Goal: Find contact information: Find contact information

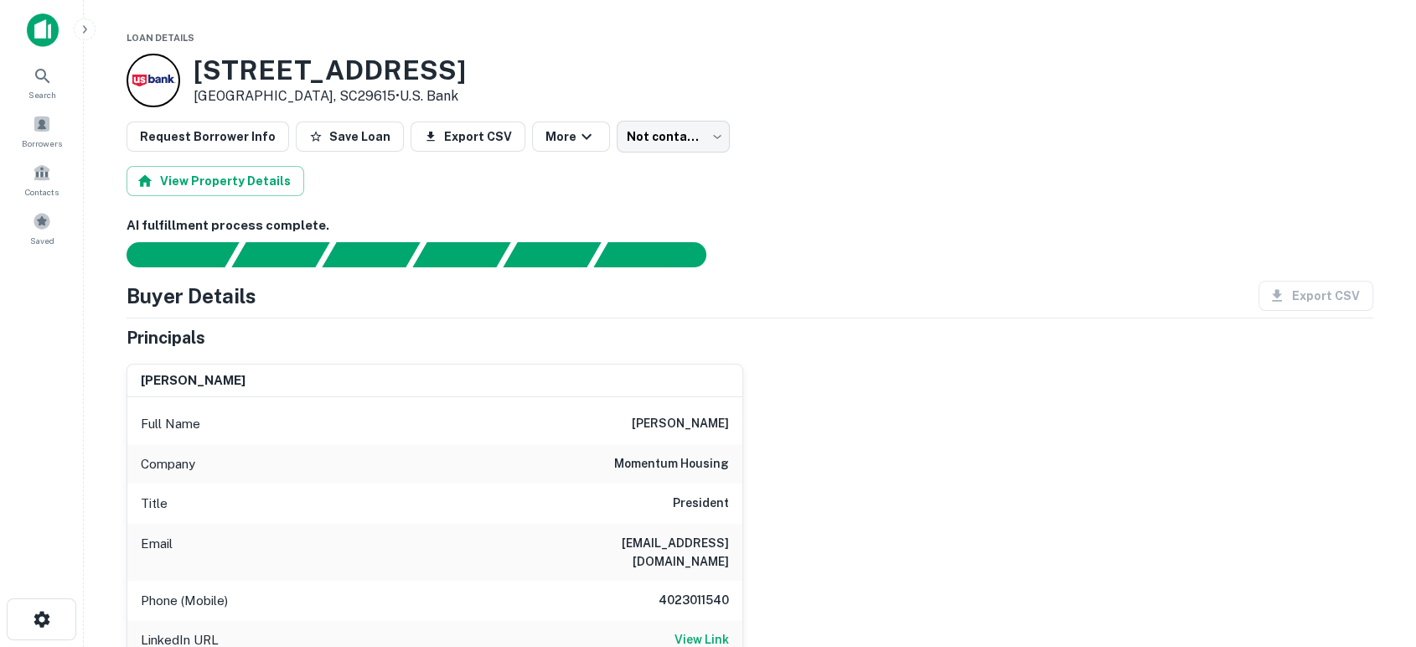
click at [993, 385] on div "mark hiatt Full Name mark hiatt Company momentum housing Title President Email …" at bounding box center [743, 550] width 1260 height 401
click at [918, 518] on div "mark hiatt Full Name mark hiatt Company momentum housing Title President Email …" at bounding box center [743, 550] width 1260 height 401
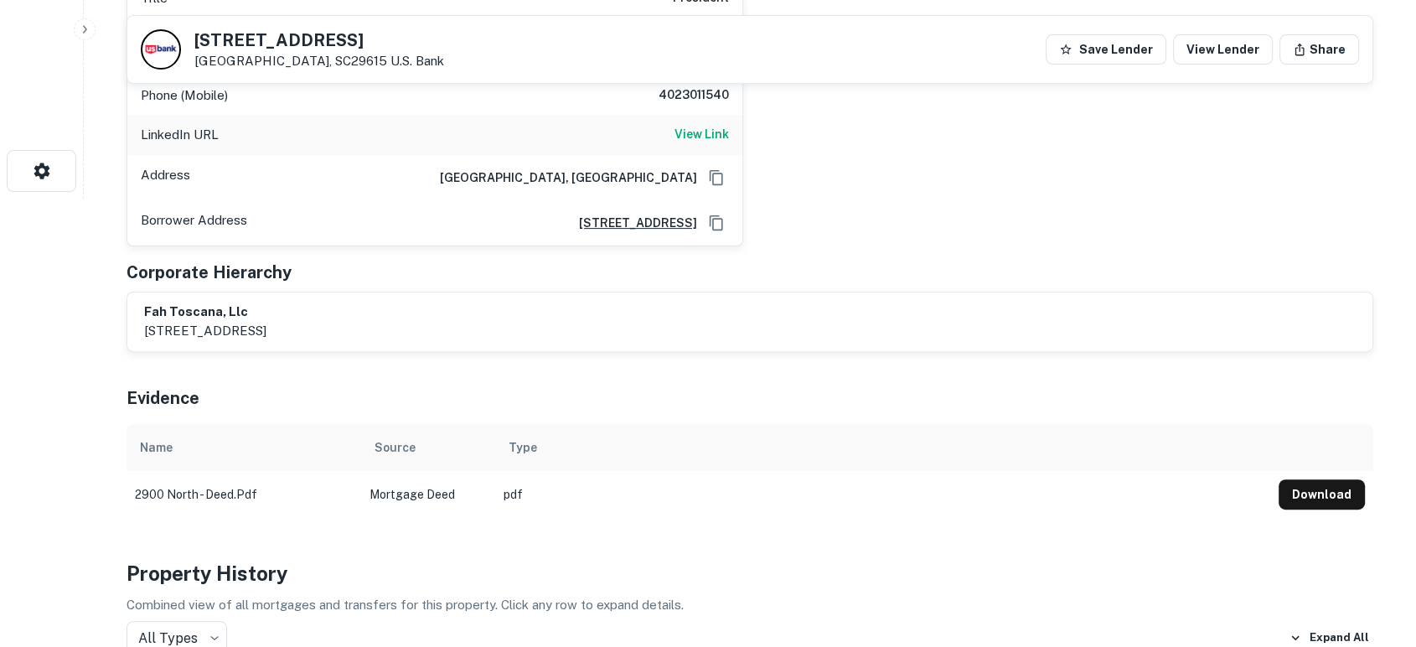
scroll to position [372, 0]
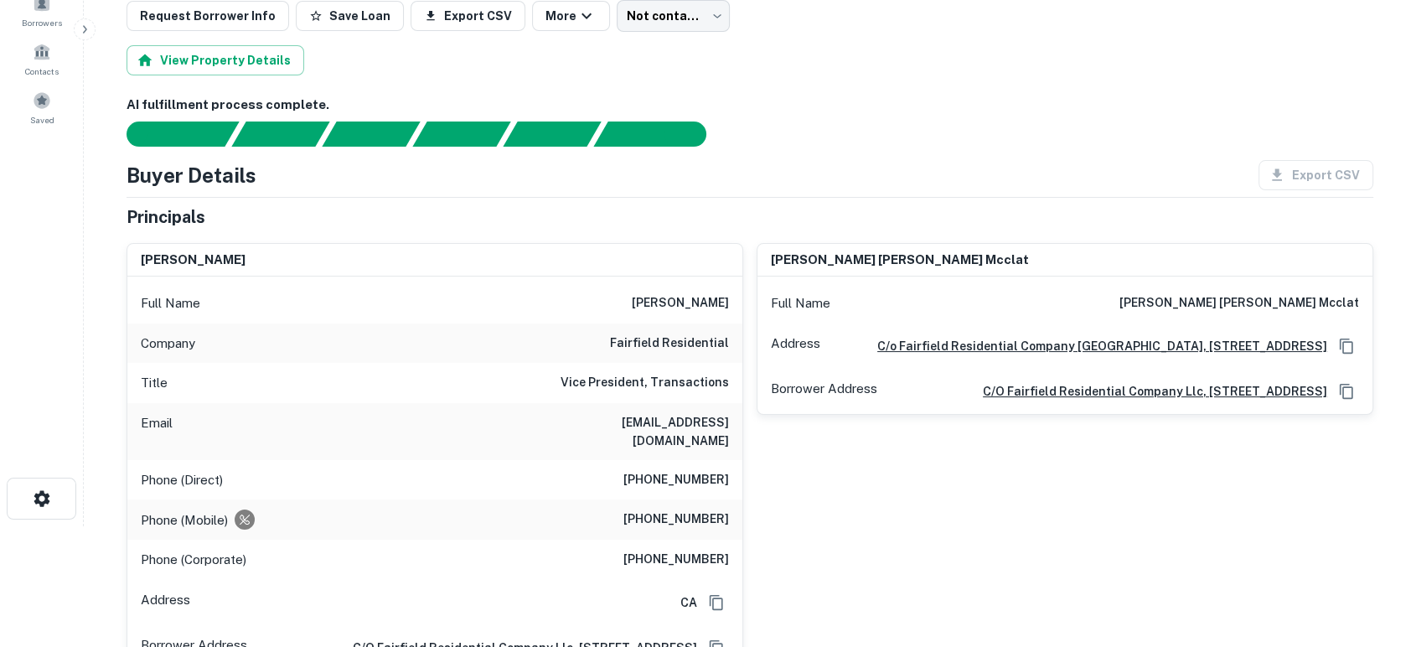
scroll to position [124, 0]
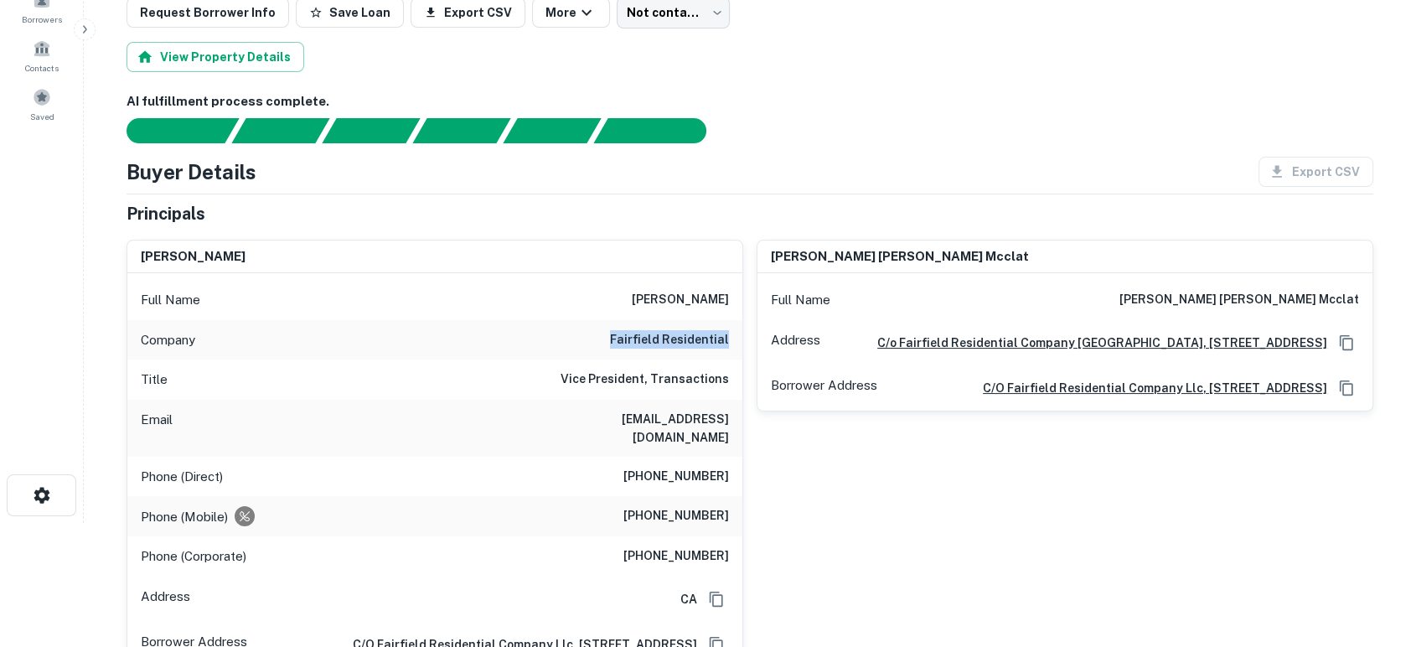
drag, startPoint x: 642, startPoint y: 340, endPoint x: 738, endPoint y: 340, distance: 96.3
click at [738, 340] on div "Company fairfield residential" at bounding box center [434, 340] width 615 height 40
drag, startPoint x: 690, startPoint y: 418, endPoint x: 741, endPoint y: 416, distance: 51.2
click at [741, 416] on div "Email kmiclat@ffres.com" at bounding box center [434, 428] width 615 height 57
copy h6 "kmiclat@ffres.com"
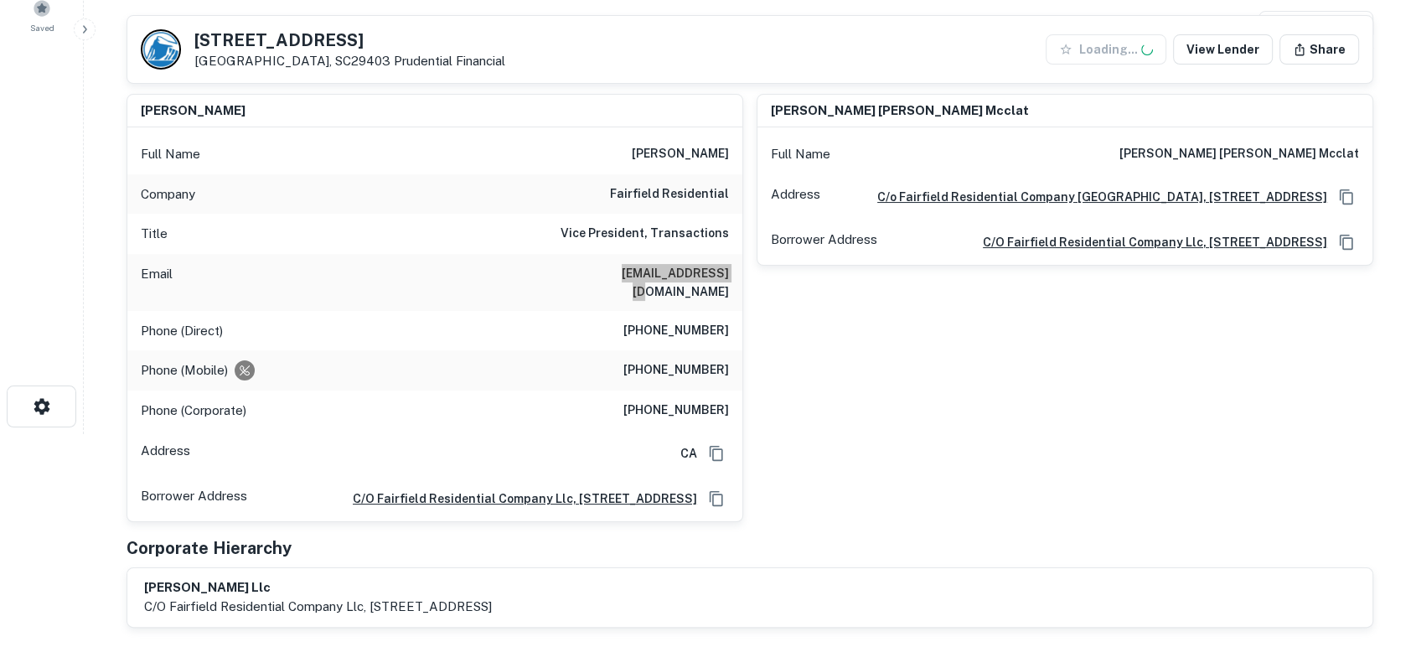
scroll to position [248, 0]
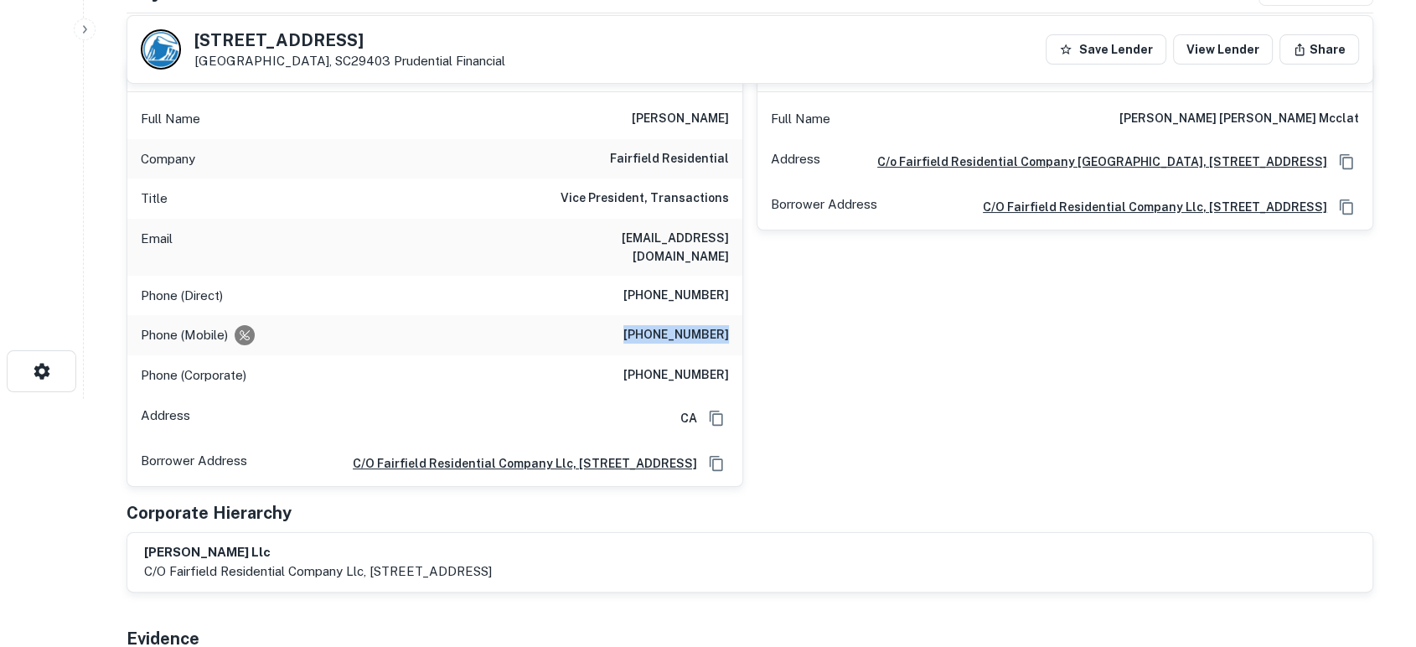
drag, startPoint x: 612, startPoint y: 325, endPoint x: 729, endPoint y: 321, distance: 117.4
click at [729, 321] on div "Phone (Mobile) (760) 443-9176" at bounding box center [434, 335] width 615 height 40
copy h6 "(760) 443-9176"
click at [901, 400] on div "nancy krista mcclat Full Name nancy krista mcclat Address C/o Fairfield Residen…" at bounding box center [1058, 266] width 630 height 442
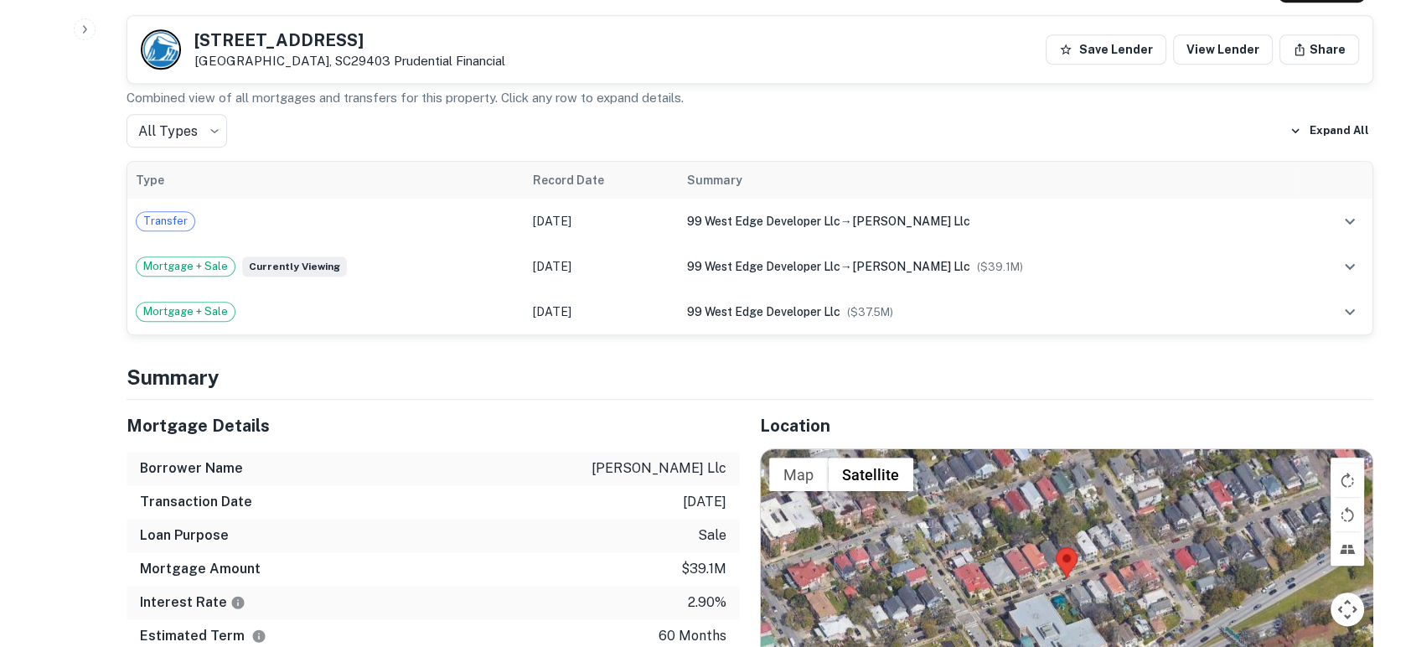
scroll to position [992, 0]
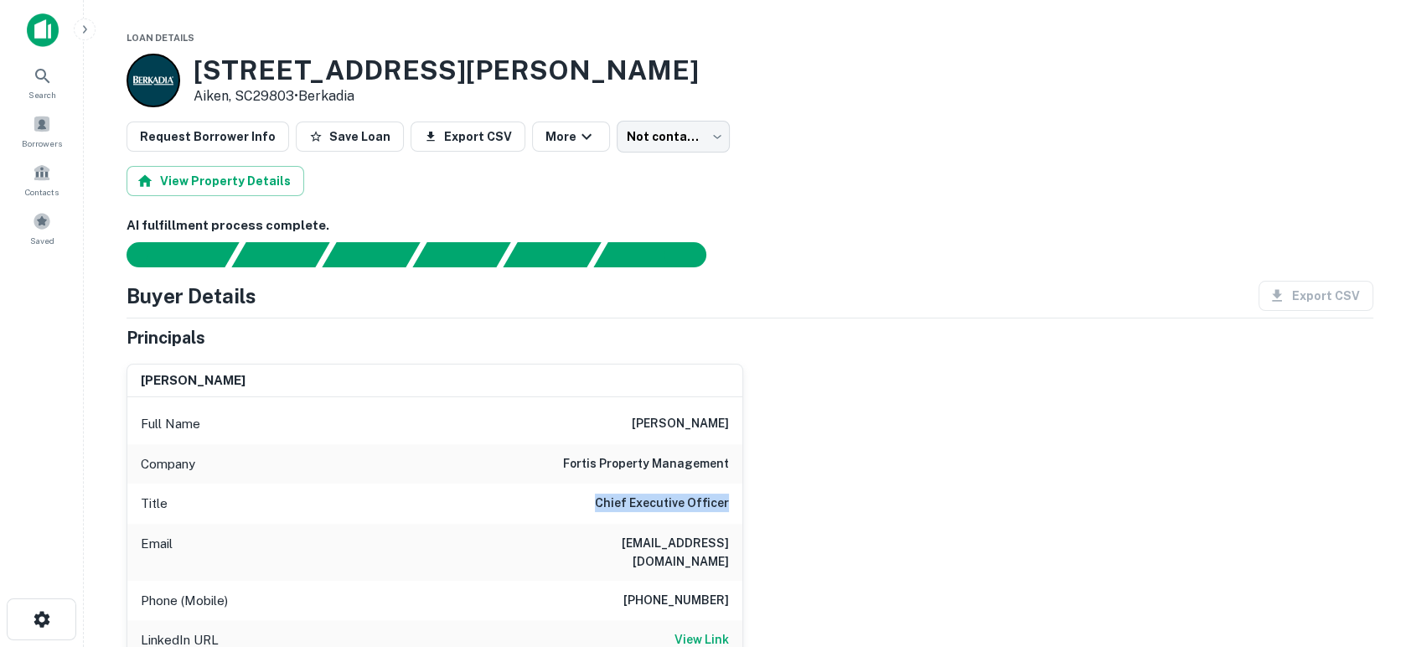
drag, startPoint x: 595, startPoint y: 501, endPoint x: 743, endPoint y: 503, distance: 148.3
click at [743, 503] on div "mikael levey Full Name mikael levey Company fortis property management Title Ch…" at bounding box center [743, 550] width 1260 height 401
copy h6 "Chief Executive Officer"
click at [815, 470] on div "mikael levey Full Name mikael levey Company fortis property management Title Ch…" at bounding box center [743, 550] width 1260 height 401
drag, startPoint x: 577, startPoint y: 548, endPoint x: 726, endPoint y: 553, distance: 148.4
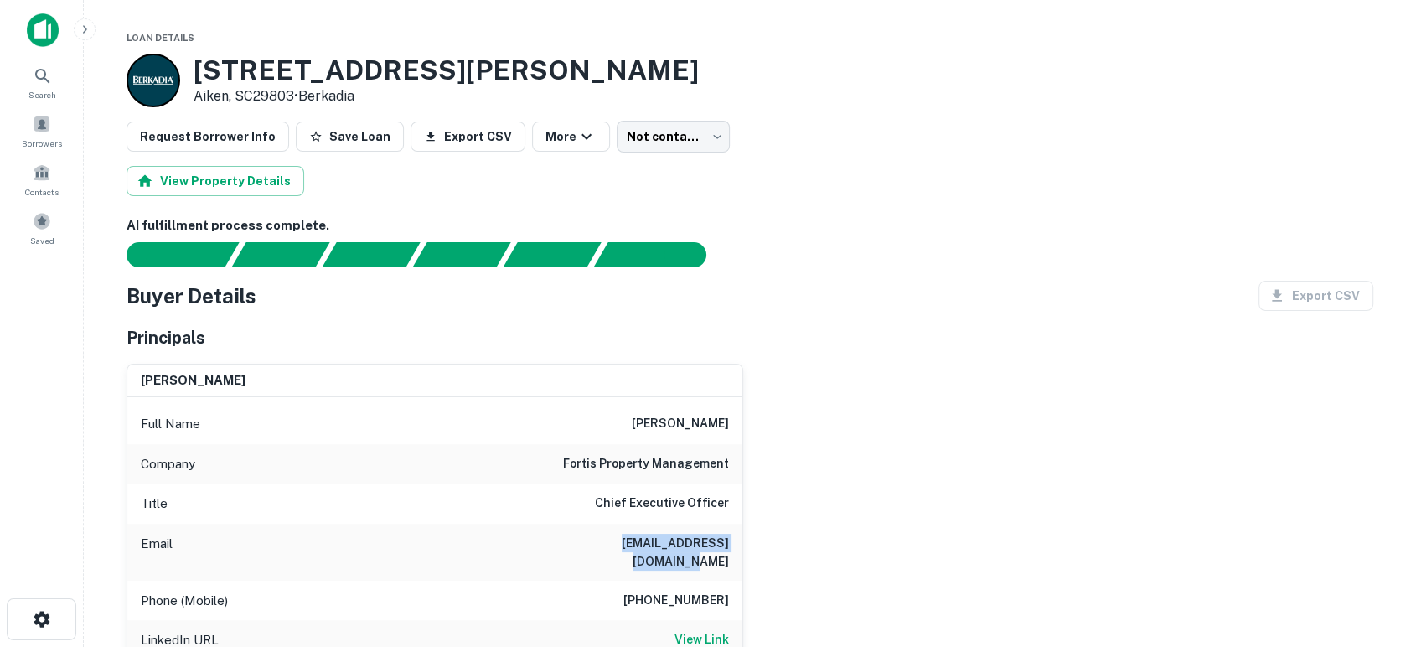
click at [726, 553] on div "Email mlevey@jemreholdings.com" at bounding box center [434, 552] width 615 height 57
copy h6 "mlevey@jemreholdings.com"
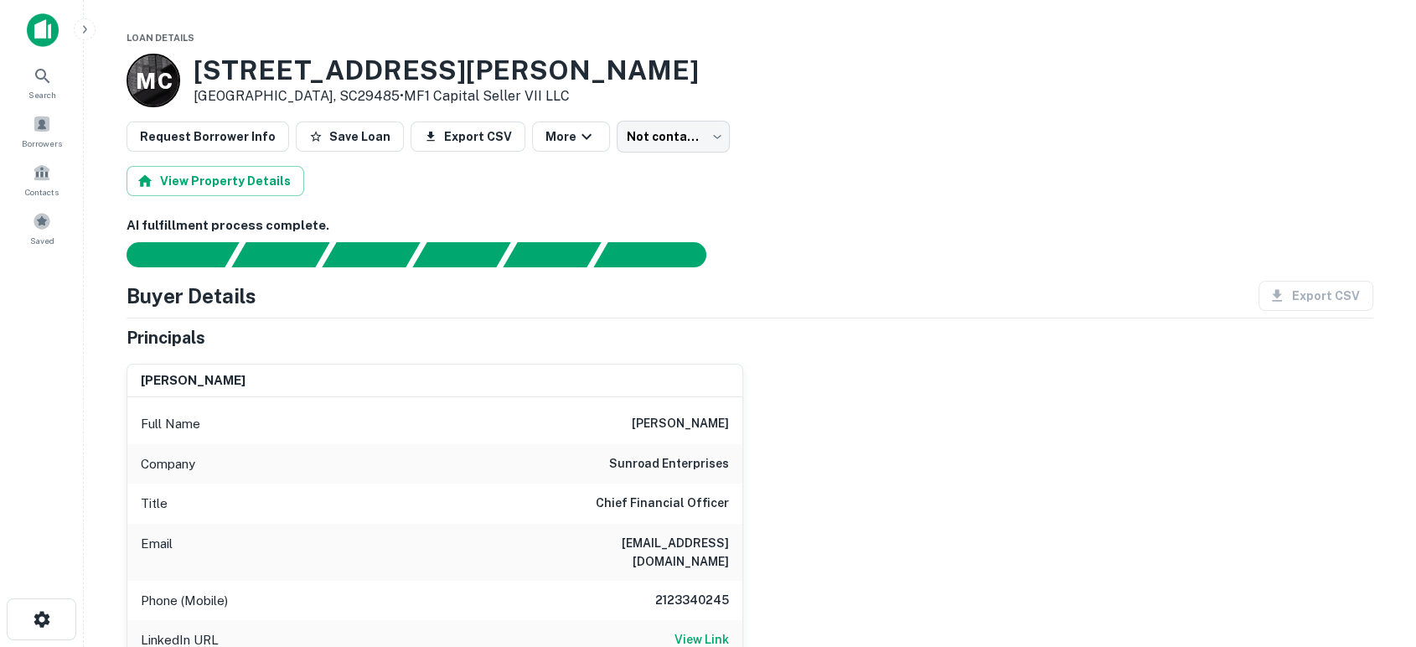
click at [921, 545] on div "karl winters Full Name karl winters Company sunroad enterprises Title Chief Fin…" at bounding box center [743, 550] width 1260 height 401
drag, startPoint x: 608, startPoint y: 465, endPoint x: 741, endPoint y: 462, distance: 133.3
click at [741, 462] on div "Company sunroad enterprises" at bounding box center [434, 464] width 615 height 40
copy h6 "sunroad enterprises"
click at [833, 570] on div "karl winters Full Name karl winters Company sunroad enterprises Title Chief Fin…" at bounding box center [743, 550] width 1260 height 401
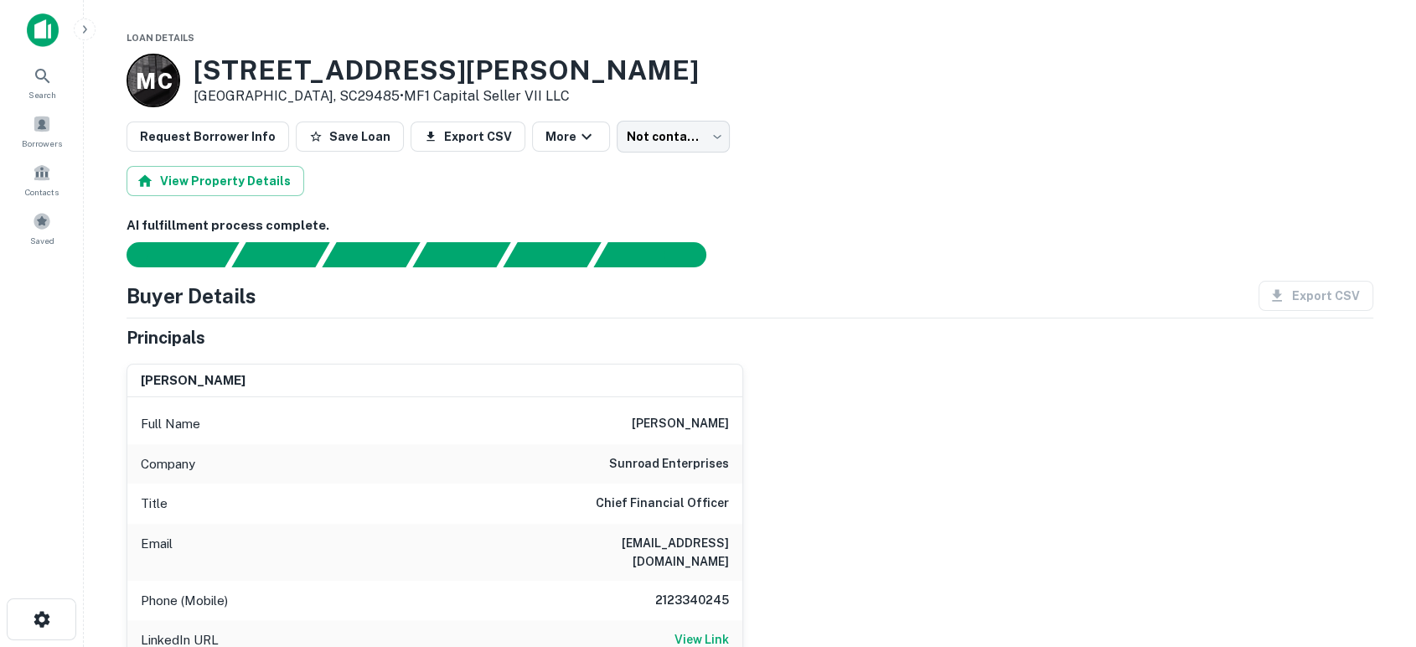
drag, startPoint x: 498, startPoint y: 548, endPoint x: 731, endPoint y: 542, distance: 233.0
click at [731, 542] on div "Email kwinters@sunroadenterprises.com" at bounding box center [434, 552] width 615 height 57
copy h6 "kwinters@sunroadenterprises.com"
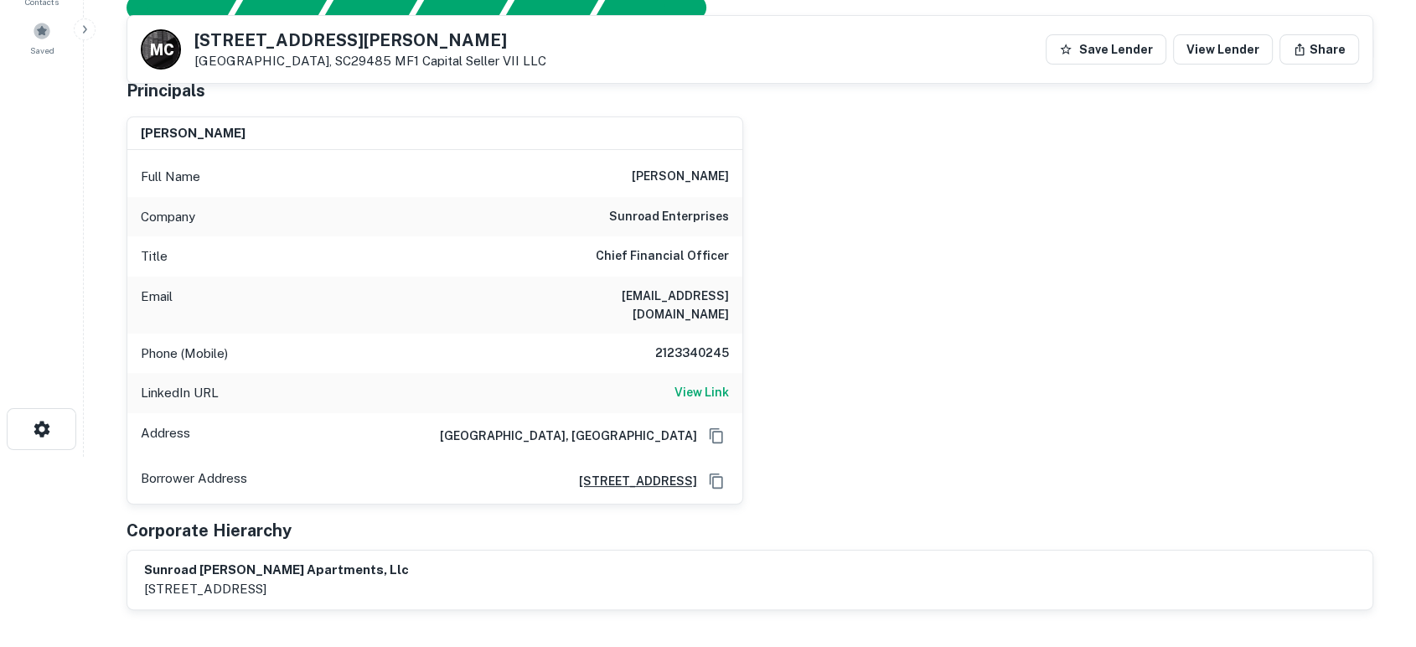
scroll to position [124, 0]
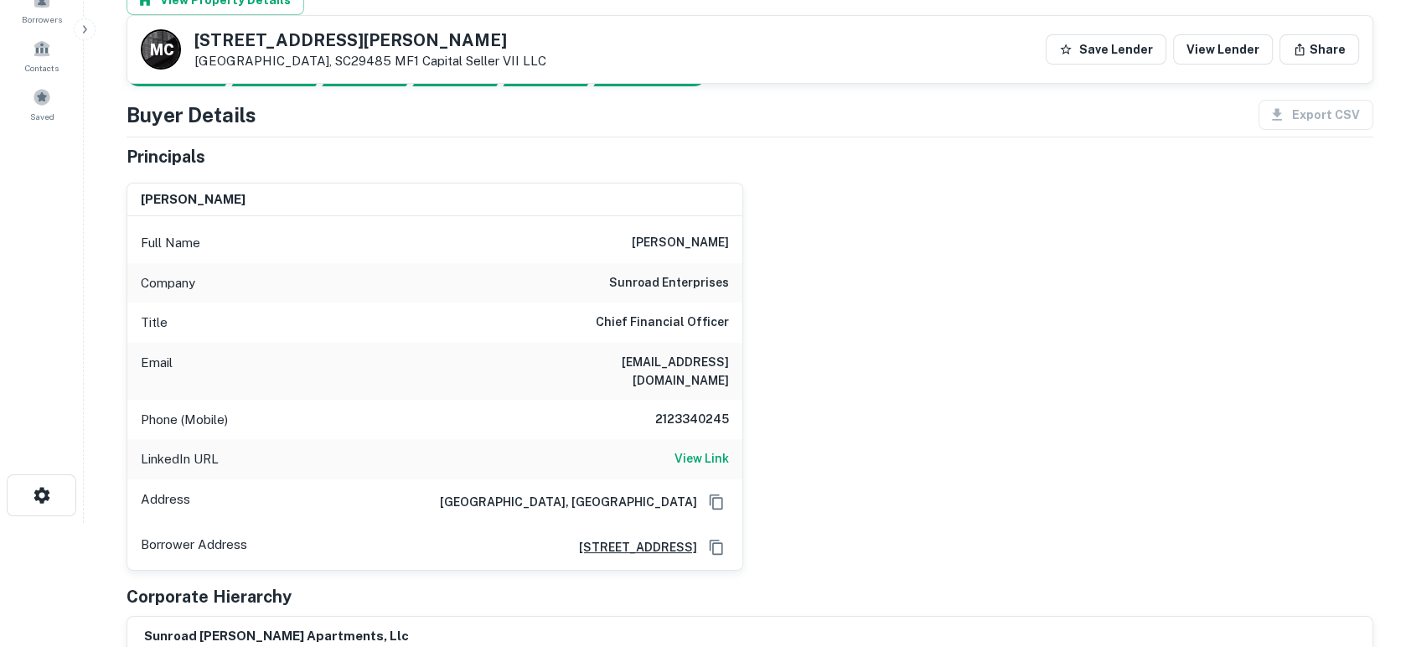
click at [979, 447] on div "karl winters Full Name karl winters Company sunroad enterprises Title Chief Fin…" at bounding box center [743, 369] width 1260 height 401
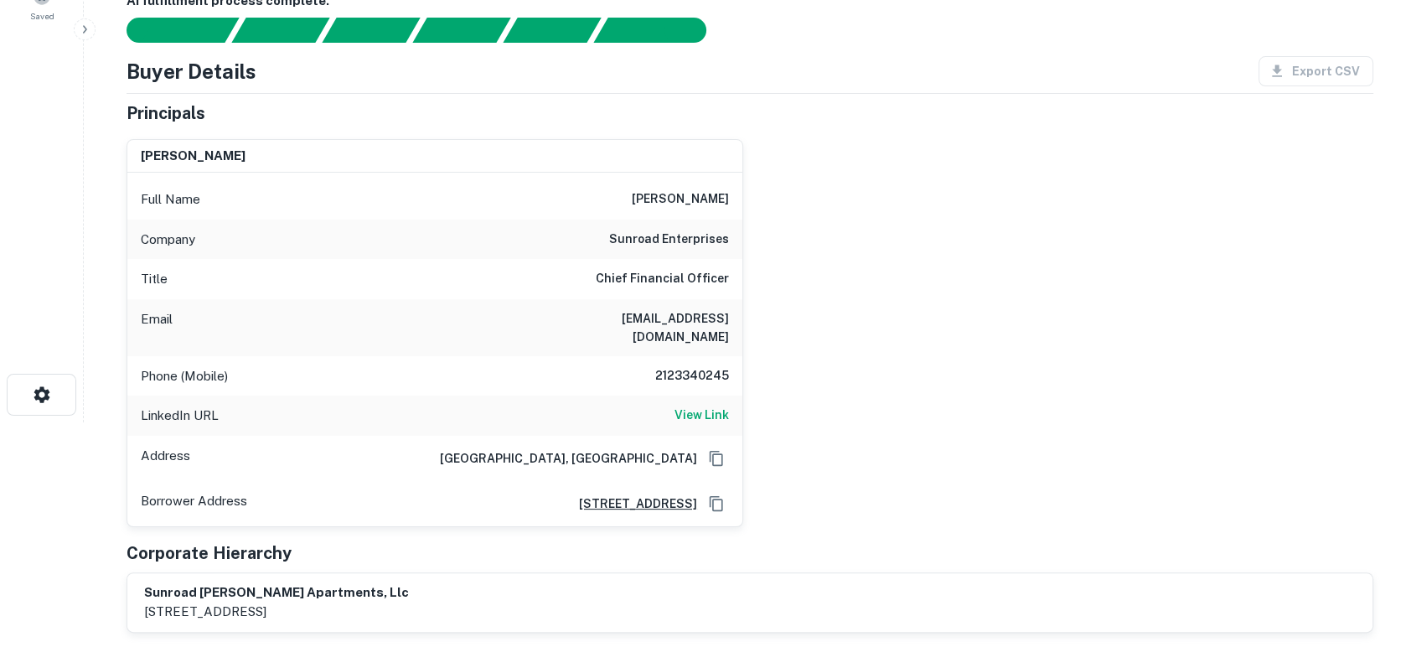
scroll to position [0, 0]
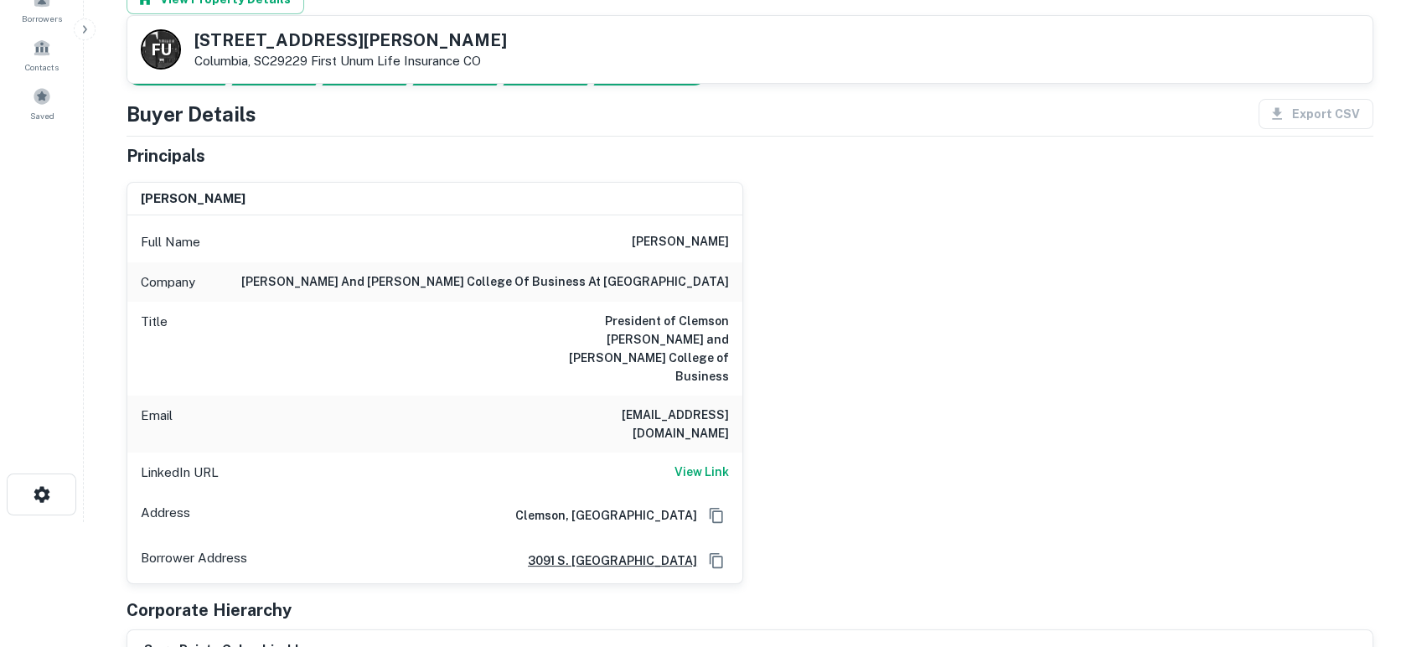
scroll to position [124, 0]
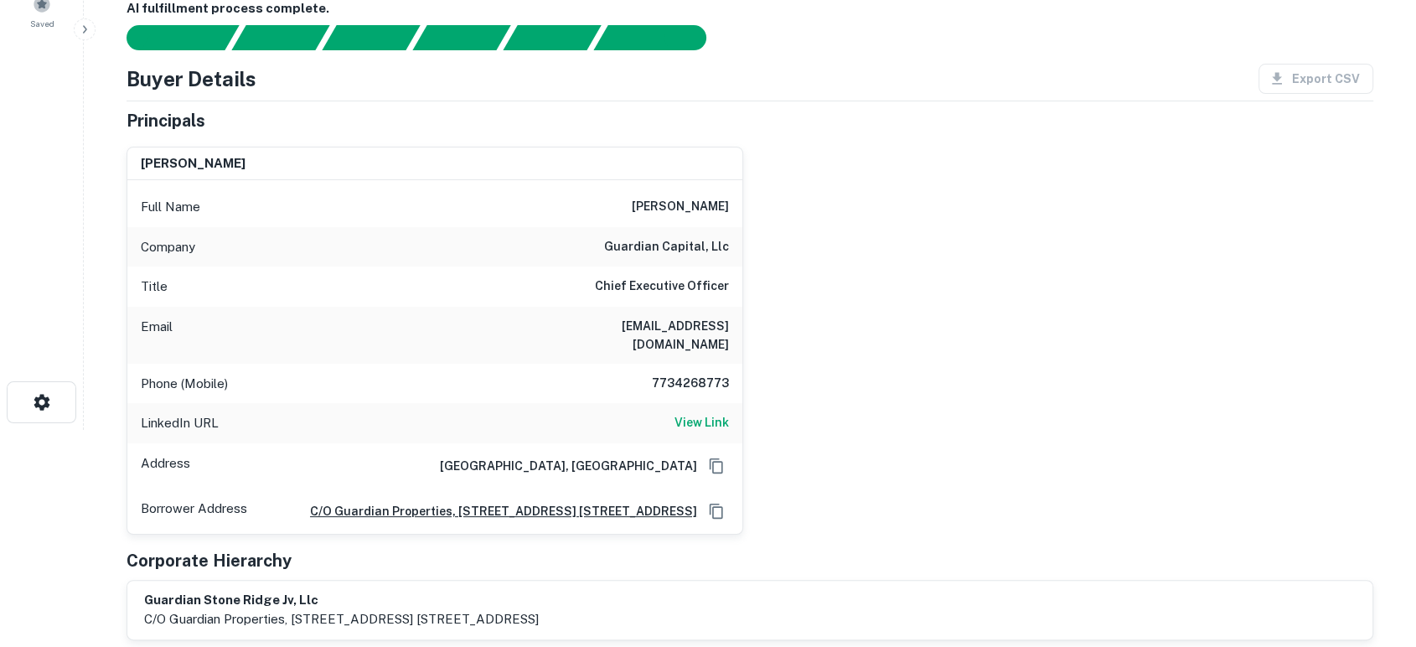
scroll to position [248, 0]
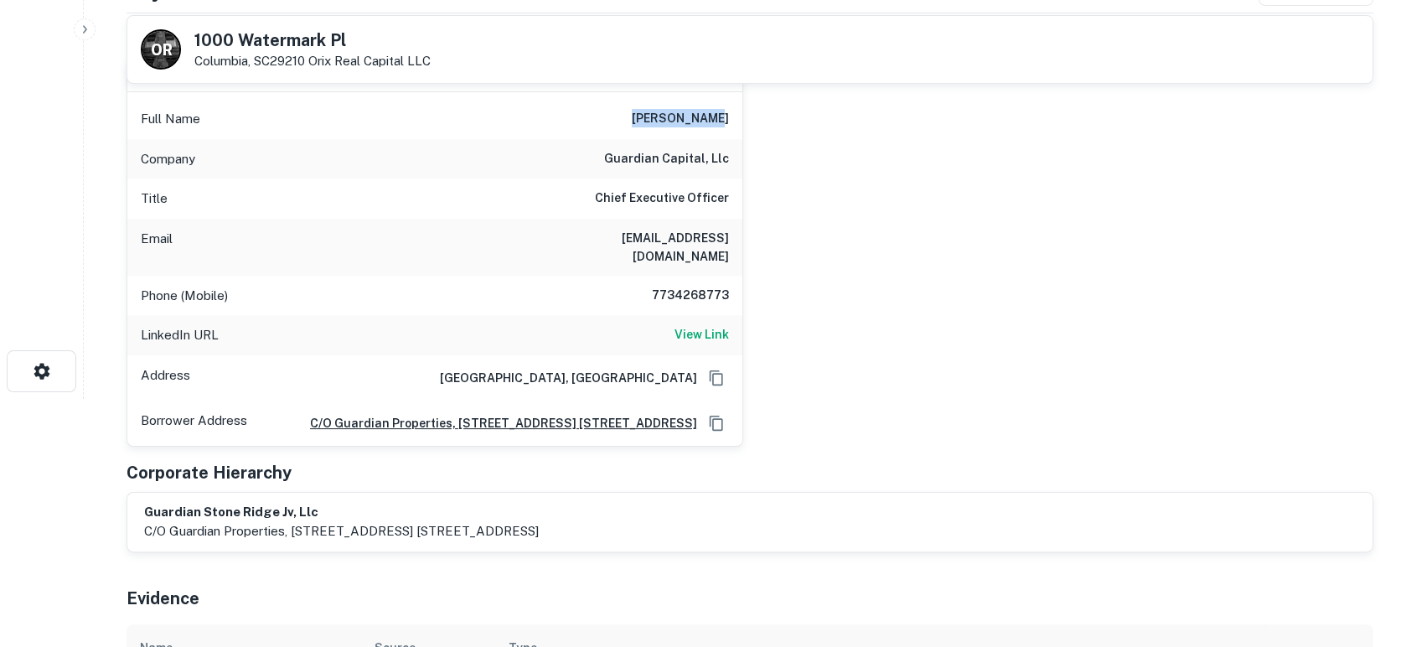
drag, startPoint x: 648, startPoint y: 119, endPoint x: 751, endPoint y: 119, distance: 102.2
click at [751, 119] on div "brian duggan Full Name brian duggan Company guardian capital, llc Title Chief E…" at bounding box center [743, 245] width 1260 height 401
copy h6 "brian duggan"
drag, startPoint x: 566, startPoint y: 240, endPoint x: 736, endPoint y: 238, distance: 169.2
click at [736, 238] on div "Email bduggan@guardian-cap.com" at bounding box center [434, 247] width 615 height 57
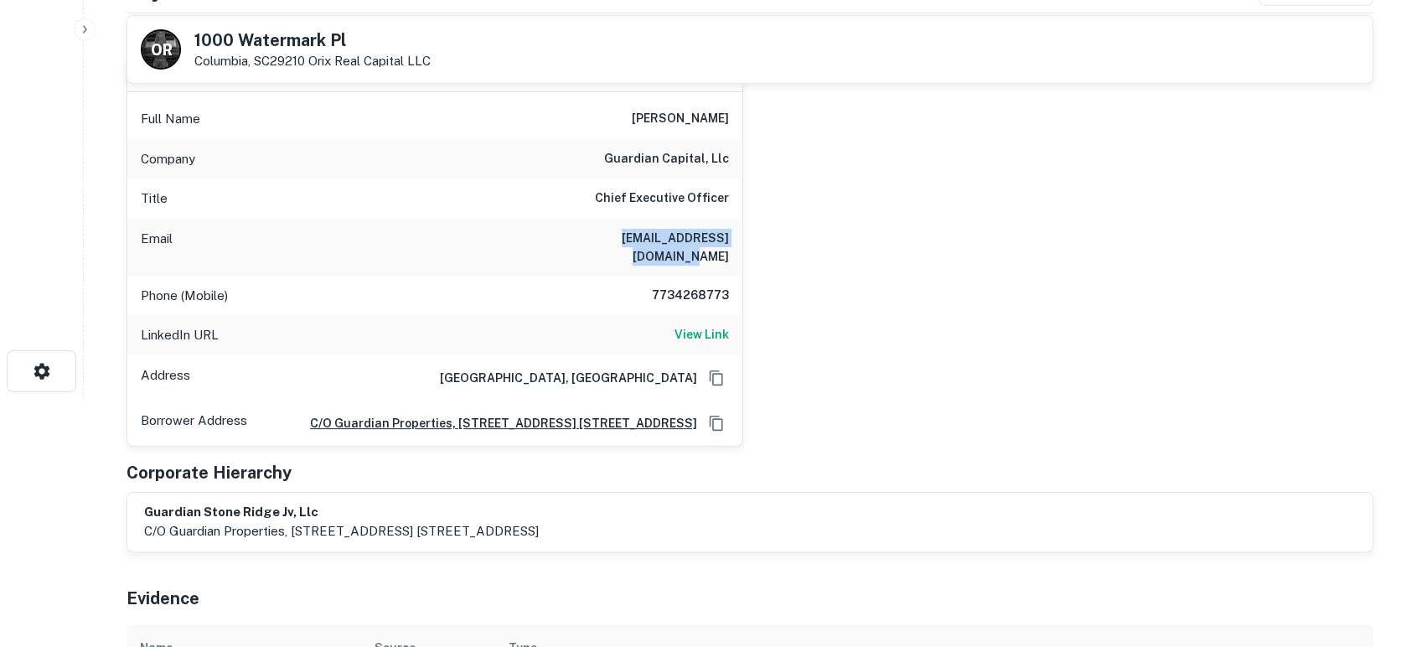
copy h6 "bduggan@guardian-cap.com"
click at [1170, 396] on div "brian duggan Full Name brian duggan Company guardian capital, llc Title Chief E…" at bounding box center [743, 245] width 1260 height 401
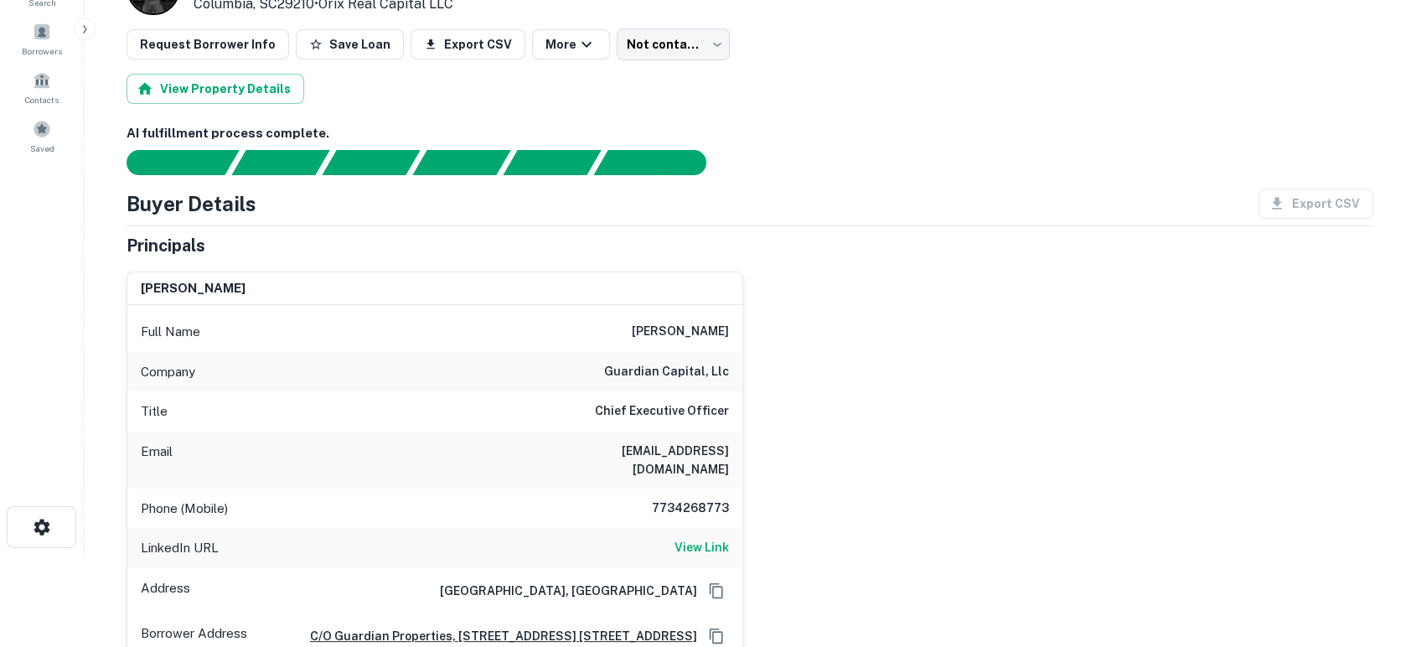
scroll to position [0, 0]
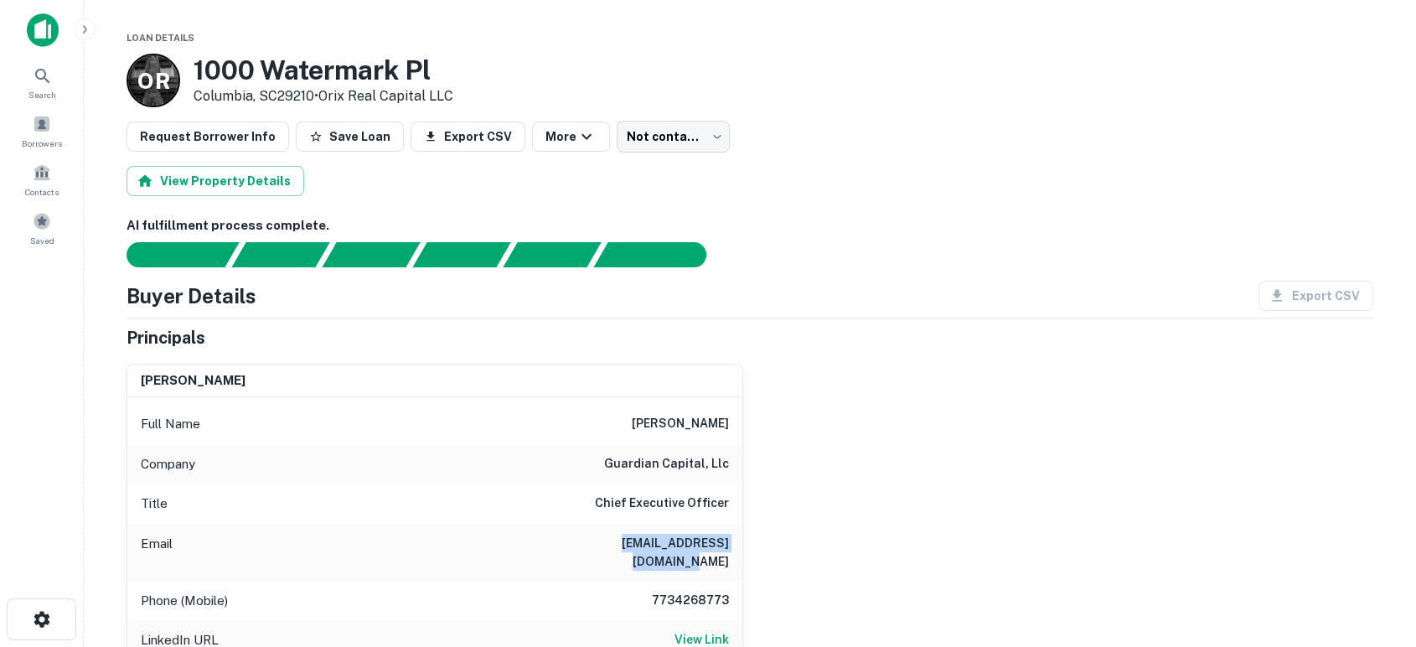
drag, startPoint x: 564, startPoint y: 555, endPoint x: 726, endPoint y: 548, distance: 162.7
click at [726, 548] on div "Email bduggan@guardian-cap.com" at bounding box center [434, 552] width 615 height 57
copy h6 "bduggan@guardian-cap.com"
click at [999, 448] on div "brian duggan Full Name brian duggan Company guardian capital, llc Title Chief E…" at bounding box center [743, 550] width 1260 height 401
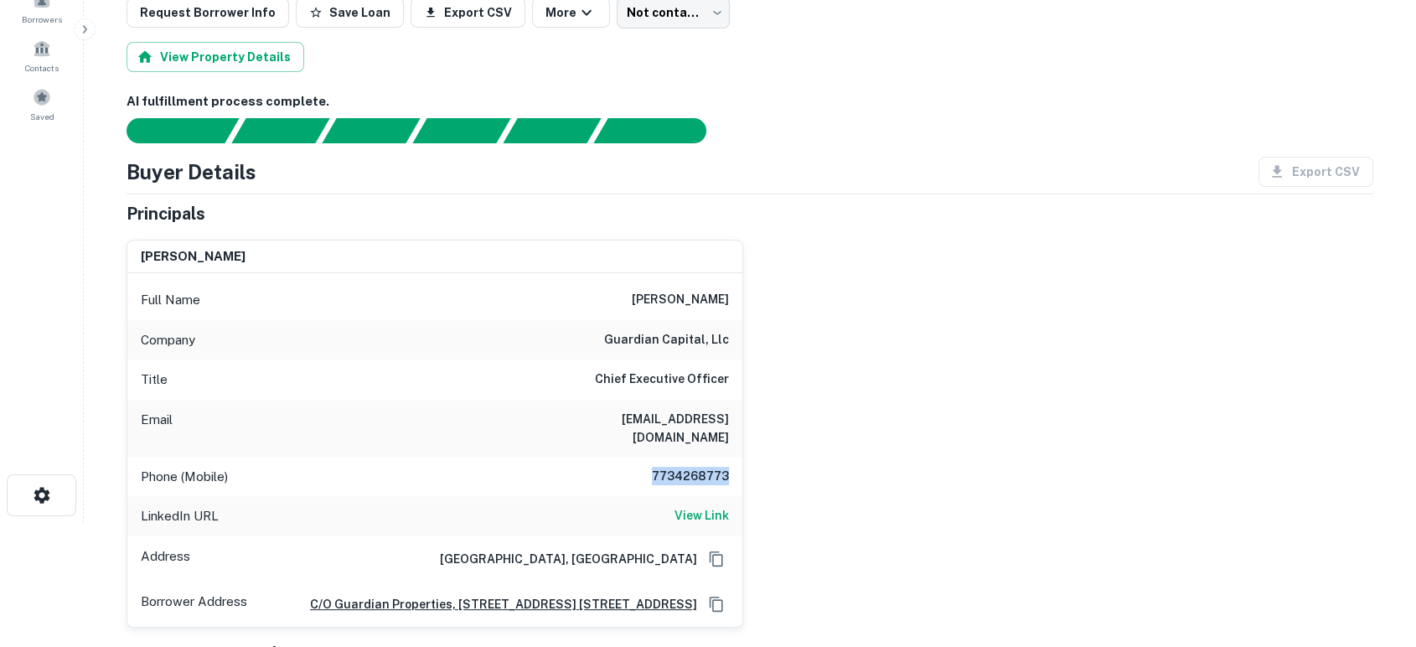
drag, startPoint x: 709, startPoint y: 456, endPoint x: 739, endPoint y: 459, distance: 30.3
click at [739, 459] on div "Phone (Mobile) 7734268773" at bounding box center [434, 477] width 615 height 40
copy h6 "7734268773"
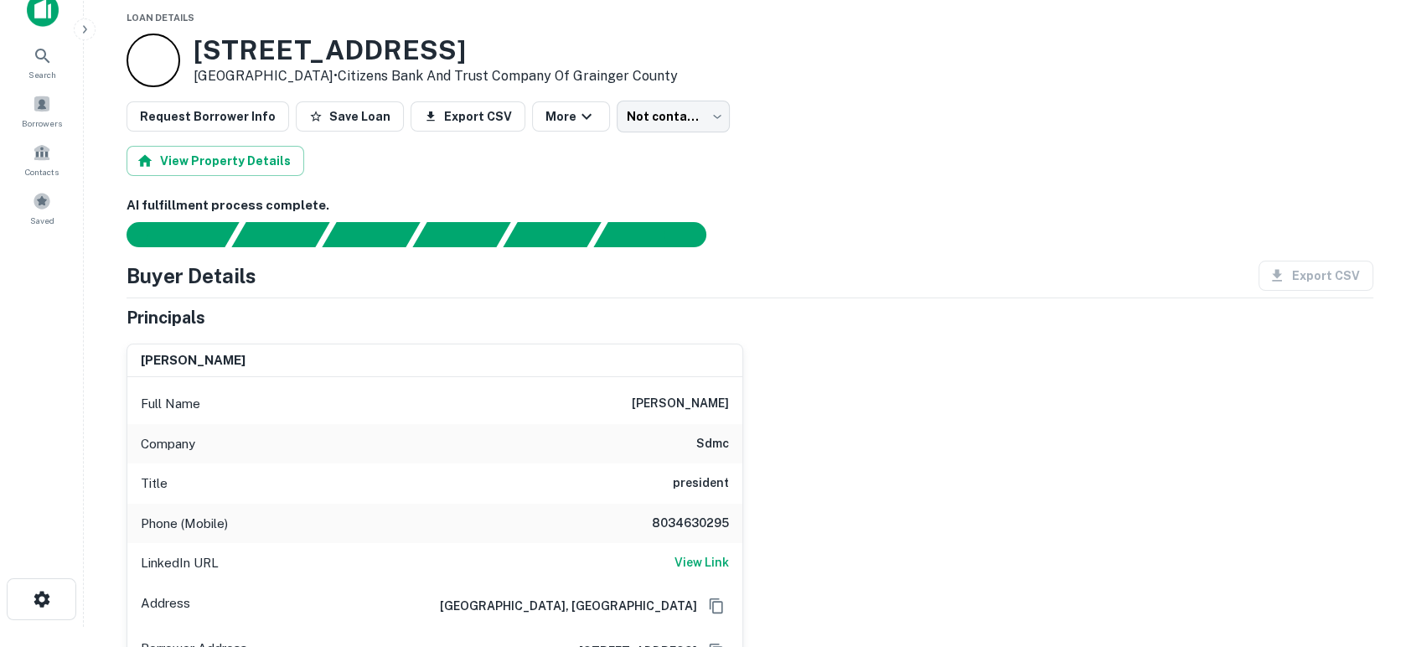
scroll to position [124, 0]
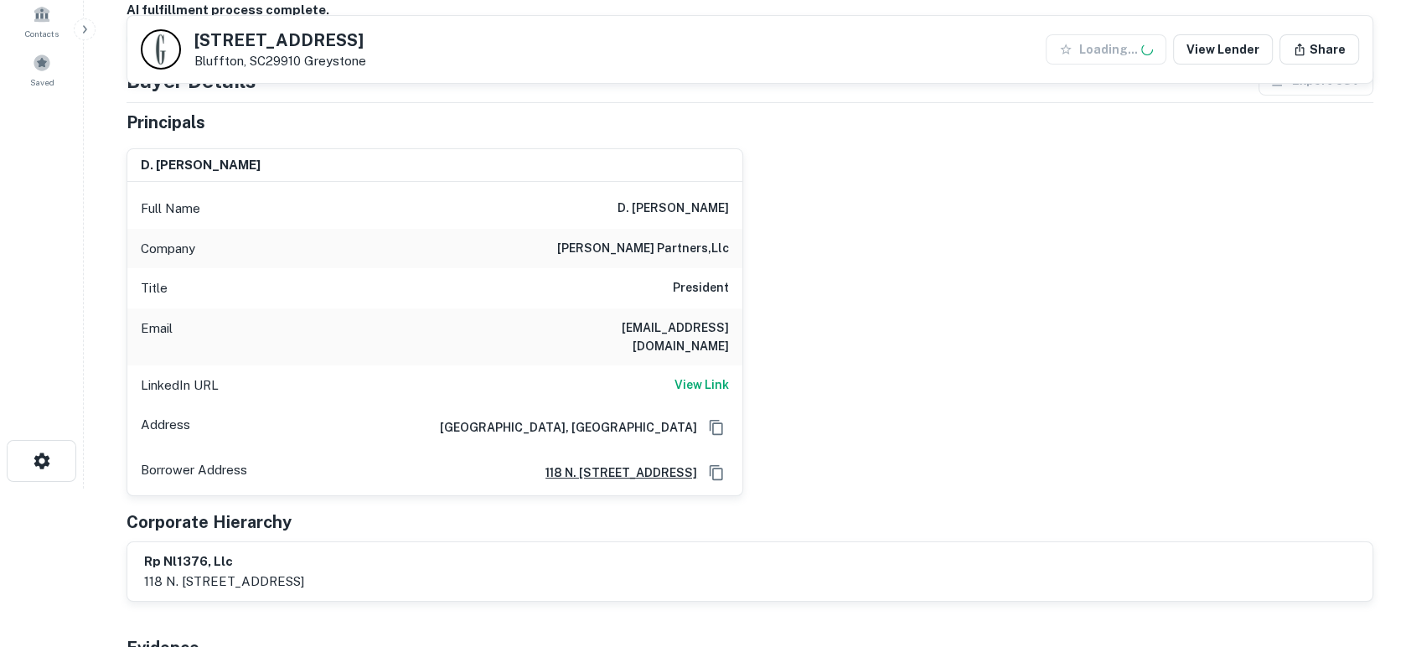
scroll to position [124, 0]
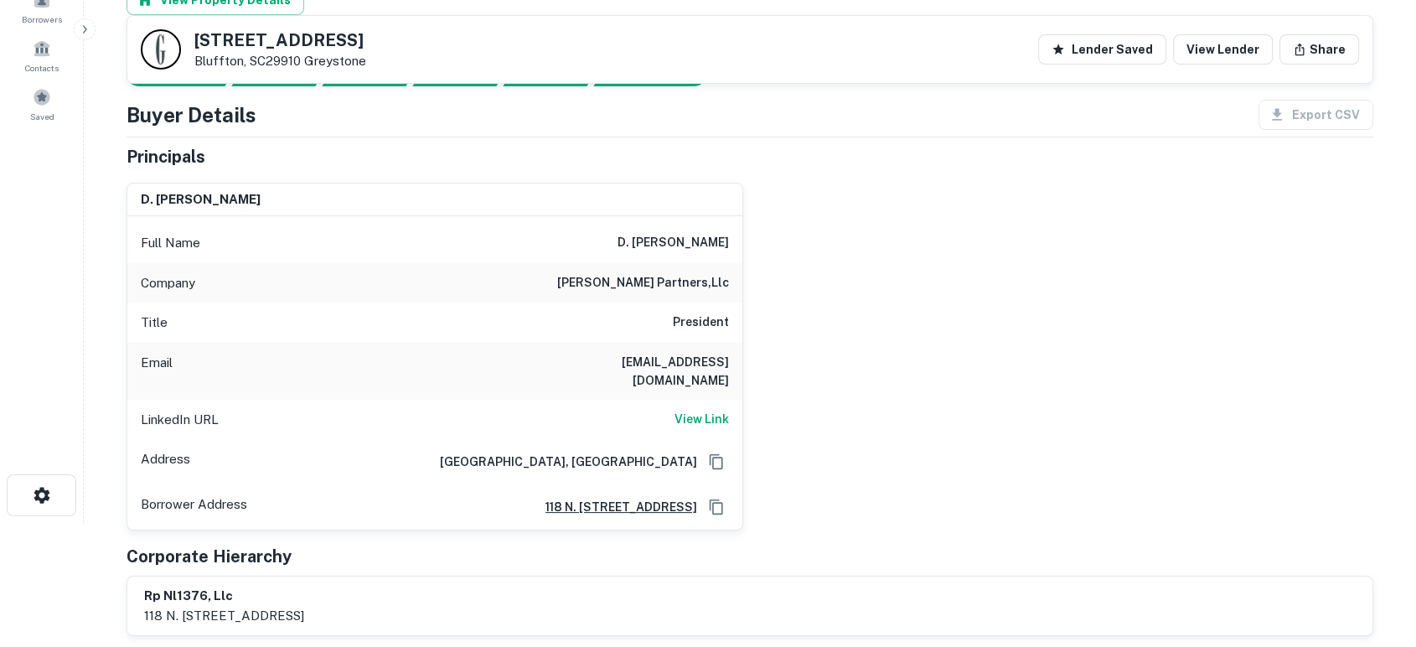
drag, startPoint x: 543, startPoint y: 363, endPoint x: 728, endPoint y: 370, distance: 185.3
click at [728, 370] on div "Email [EMAIL_ADDRESS][DOMAIN_NAME]" at bounding box center [434, 371] width 615 height 57
copy h6 "[EMAIL_ADDRESS][DOMAIN_NAME]"
click at [966, 381] on div "d. kirk mcallaster, jr. Full Name d. kirk mcallaster, jr. Company rincon partne…" at bounding box center [743, 350] width 1260 height 362
drag, startPoint x: 533, startPoint y: 357, endPoint x: 669, endPoint y: 354, distance: 135.7
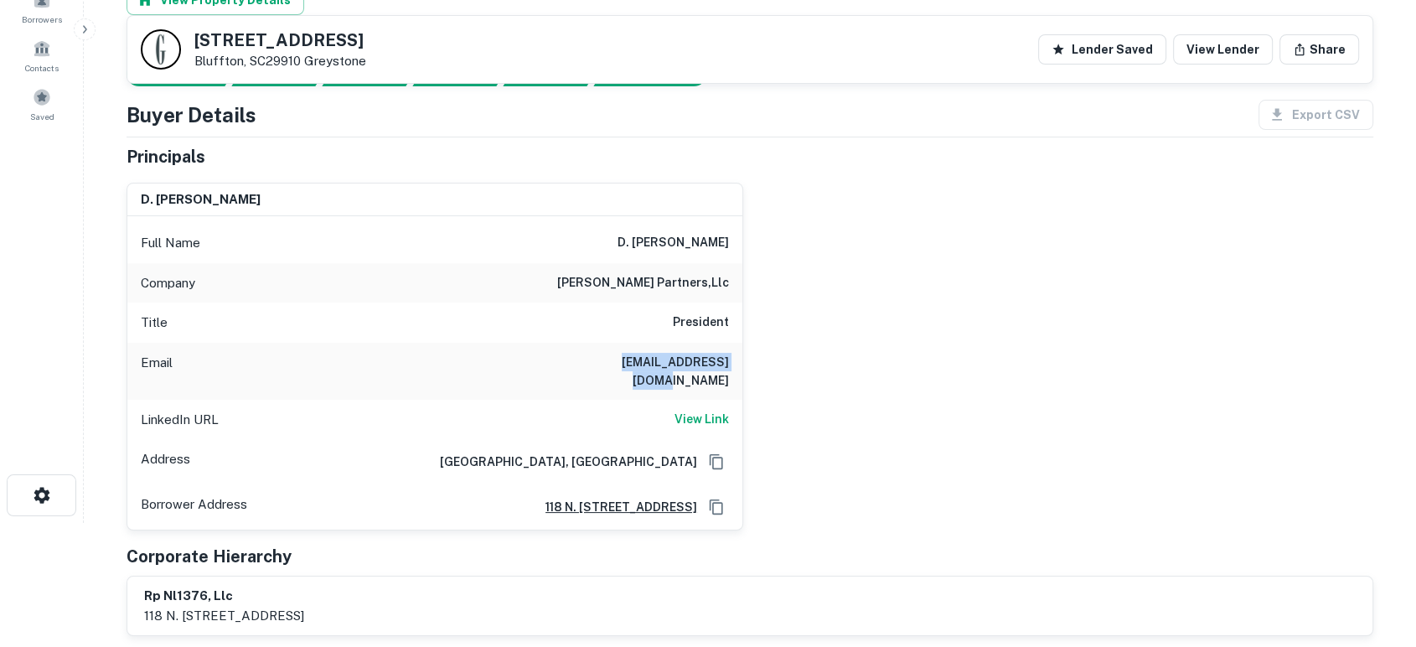
click at [669, 354] on div "Email kmcallaster@rinconpartners.com" at bounding box center [434, 371] width 615 height 57
drag, startPoint x: 889, startPoint y: 327, endPoint x: 912, endPoint y: 300, distance: 35.6
click at [898, 324] on div "d. kirk mcallaster, jr. Full Name d. kirk mcallaster, jr. Company rincon partne…" at bounding box center [743, 350] width 1260 height 362
drag, startPoint x: 997, startPoint y: 407, endPoint x: 699, endPoint y: 374, distance: 300.1
click at [995, 409] on div "d. kirk mcallaster, jr. Full Name d. kirk mcallaster, jr. Company rincon partne…" at bounding box center [743, 350] width 1260 height 362
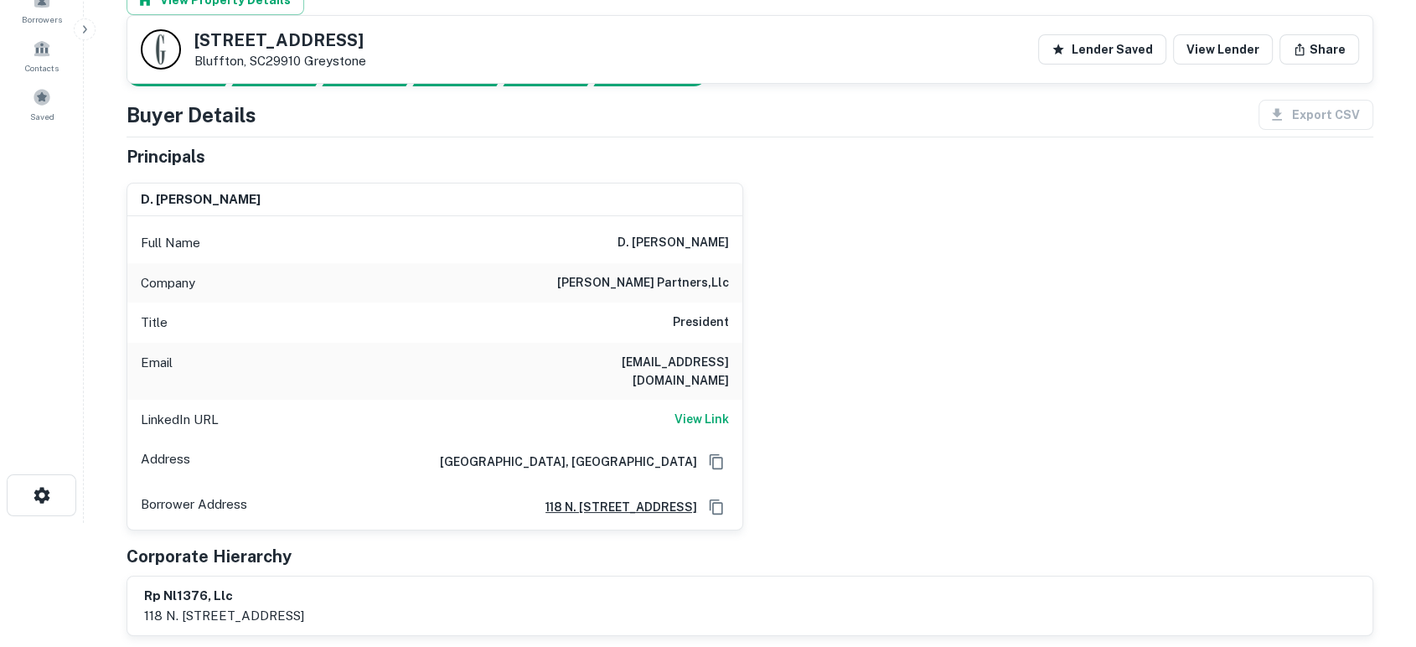
drag, startPoint x: 531, startPoint y: 357, endPoint x: 732, endPoint y: 363, distance: 201.2
click at [732, 363] on div "Email kmcallaster@rinconpartners.com" at bounding box center [434, 371] width 615 height 57
copy h6 "kmcallaster@rinconpartners.com"
click at [961, 419] on div "d. kirk mcallaster, jr. Full Name d. kirk mcallaster, jr. Company rincon partne…" at bounding box center [743, 350] width 1260 height 362
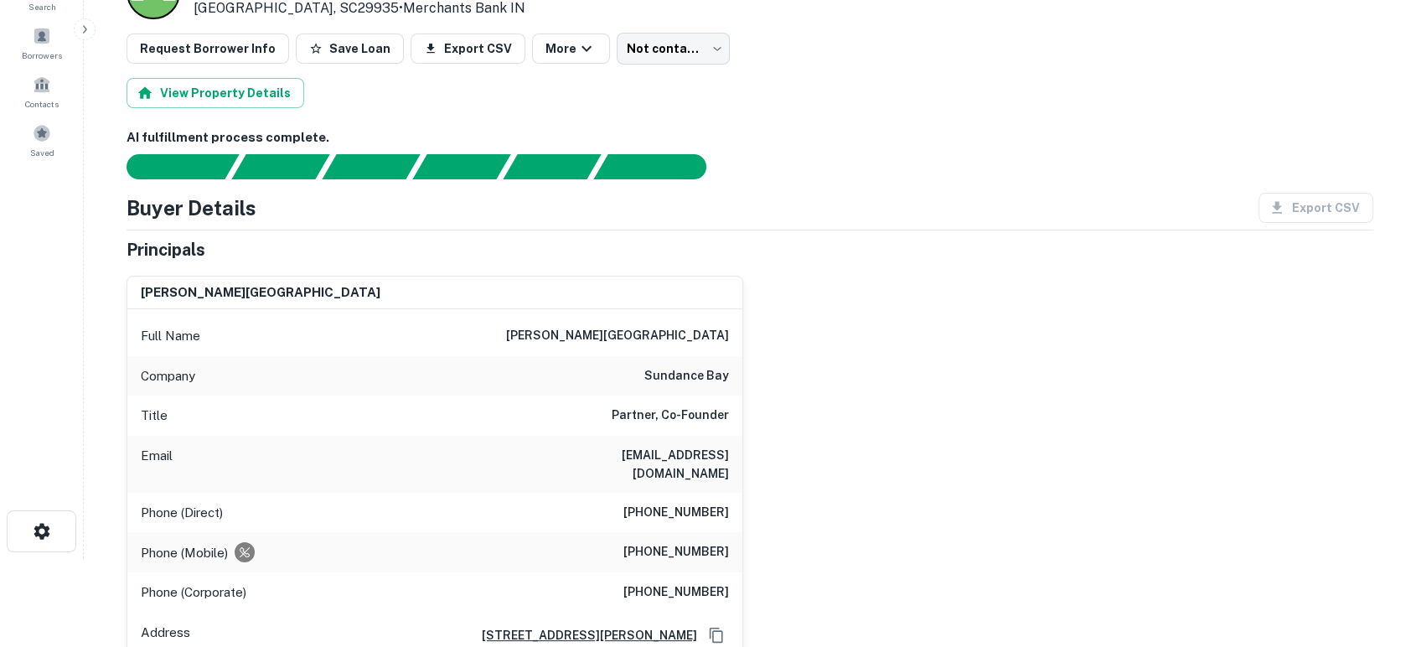
scroll to position [124, 0]
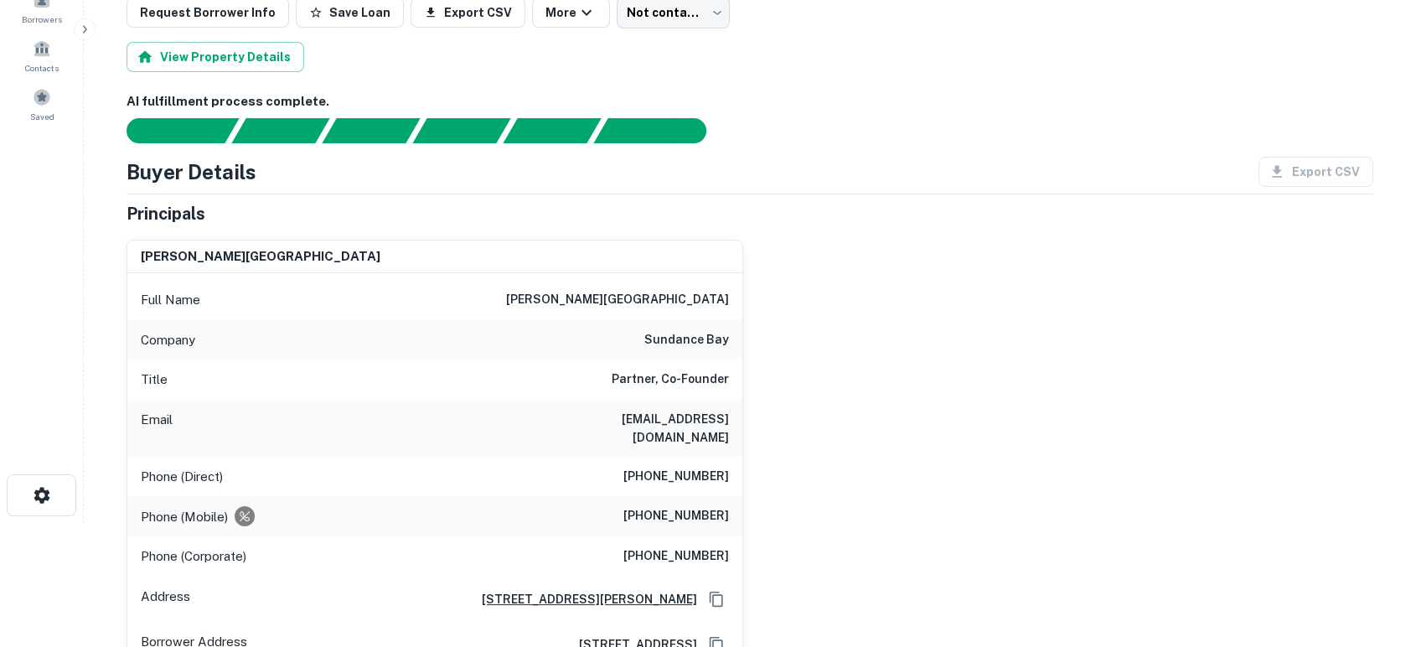
click at [887, 579] on div "matthew s. romney Full Name matthew s. romney Company sundance bay Title Partne…" at bounding box center [743, 447] width 1260 height 442
drag, startPoint x: 577, startPoint y: 420, endPoint x: 729, endPoint y: 415, distance: 151.7
click at [729, 415] on div "Email matt@sundancebay.com" at bounding box center [434, 428] width 615 height 57
copy h6 "matt@sundancebay.com"
drag, startPoint x: 633, startPoint y: 498, endPoint x: 732, endPoint y: 499, distance: 98.9
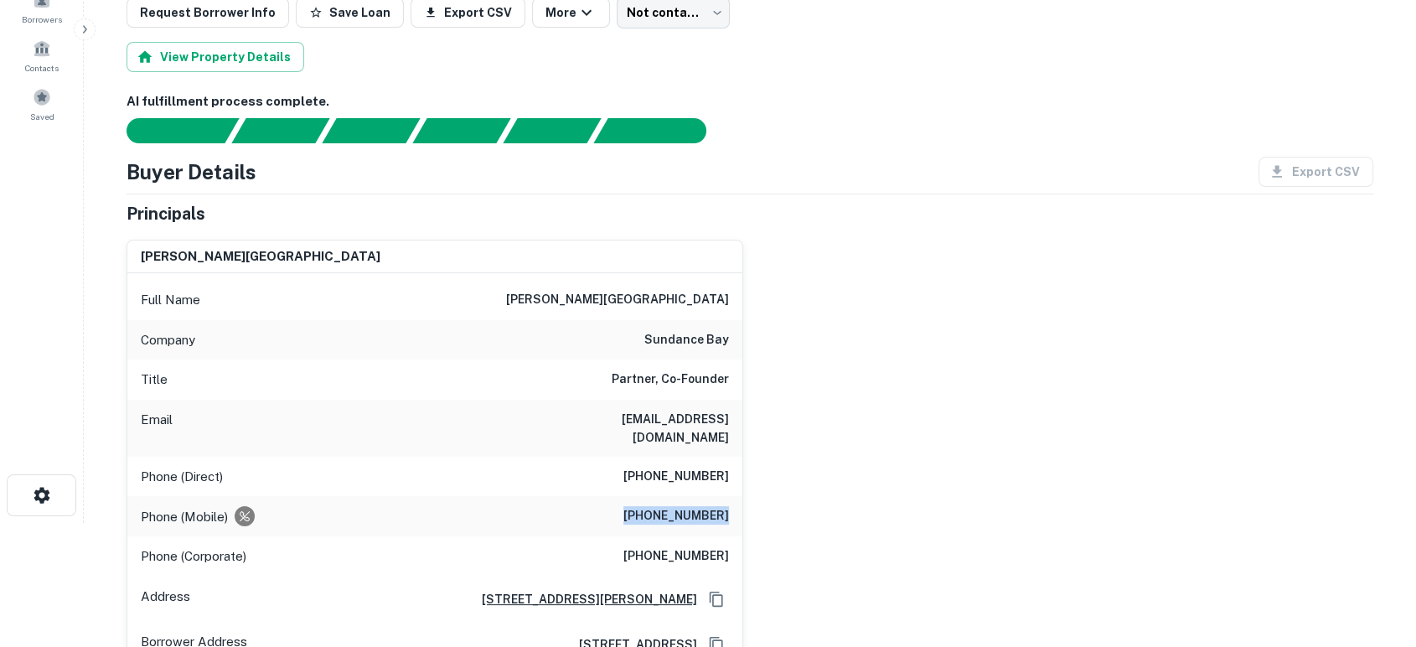
click at [732, 499] on div "Phone (Mobile) (858) 922-4455" at bounding box center [434, 516] width 615 height 40
copy h6 "(858) 922-4455"
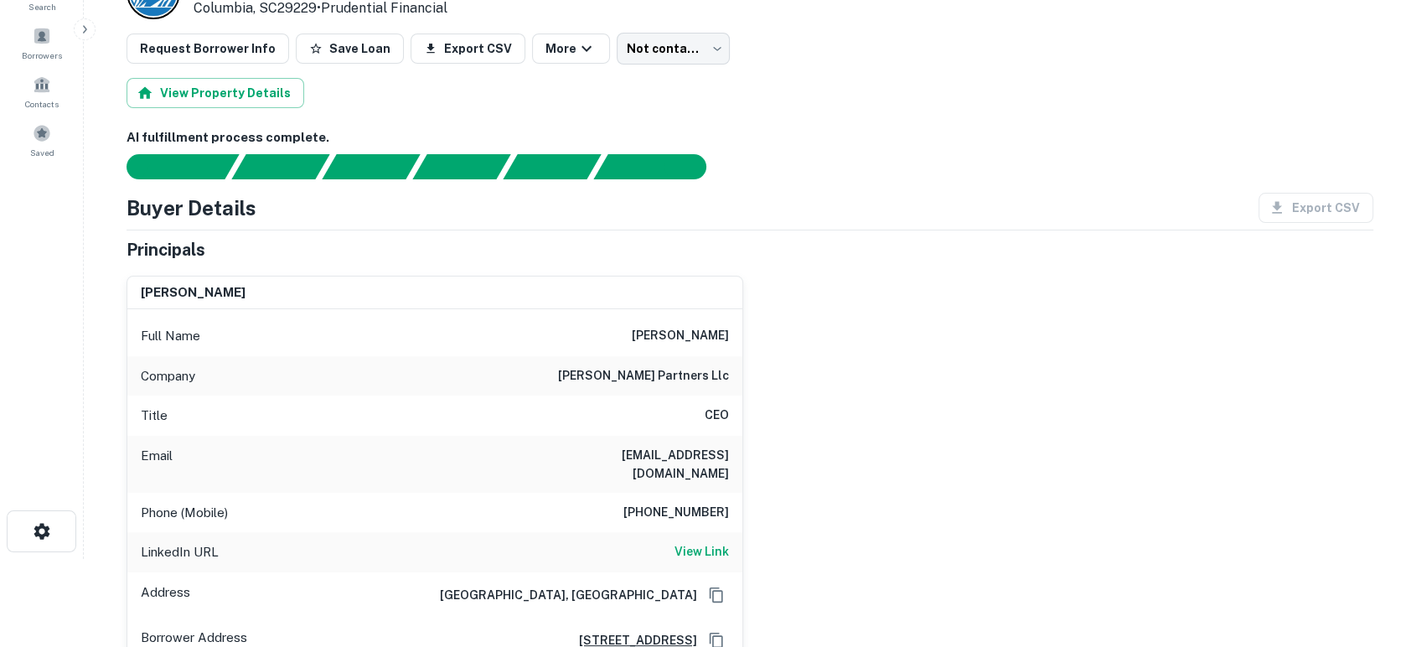
scroll to position [124, 0]
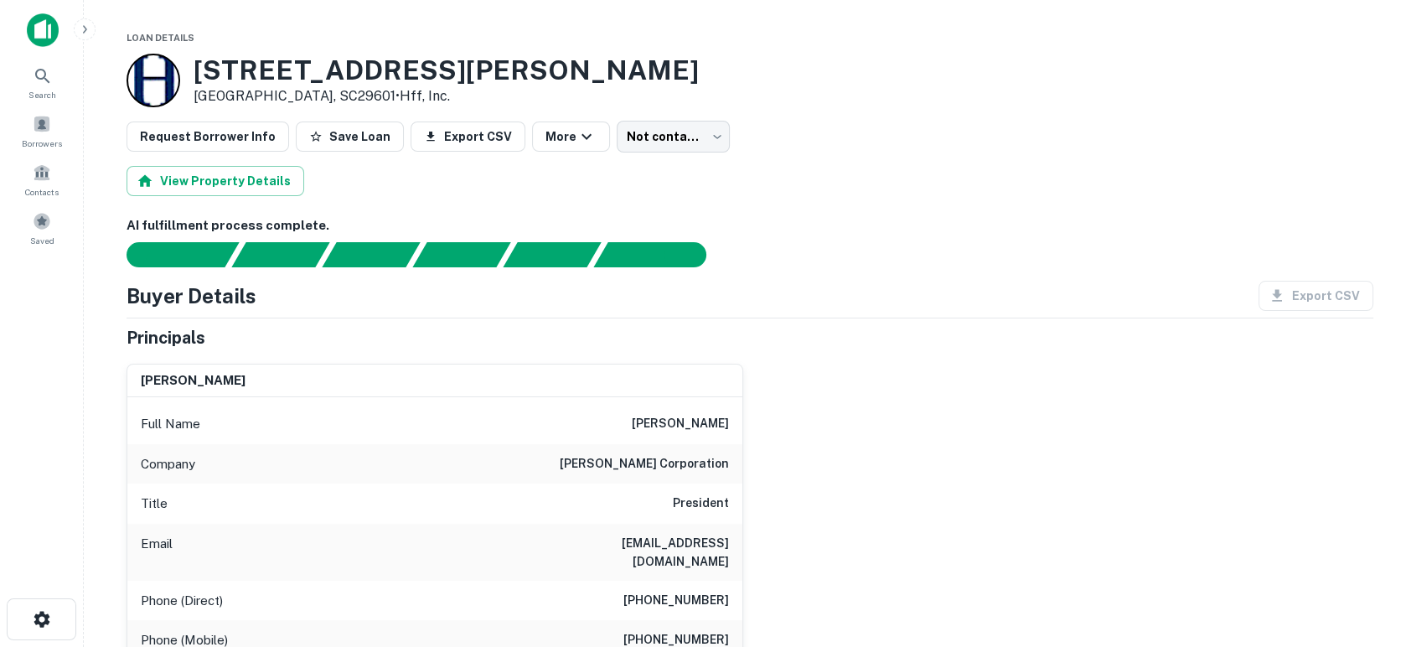
click at [1005, 494] on div "[PERSON_NAME] Full Name [PERSON_NAME] Company [PERSON_NAME] corporation Title P…" at bounding box center [743, 550] width 1260 height 401
